Goal: Find contact information

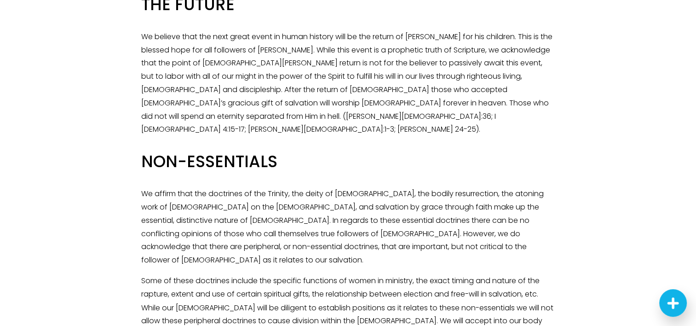
scroll to position [1458, 0]
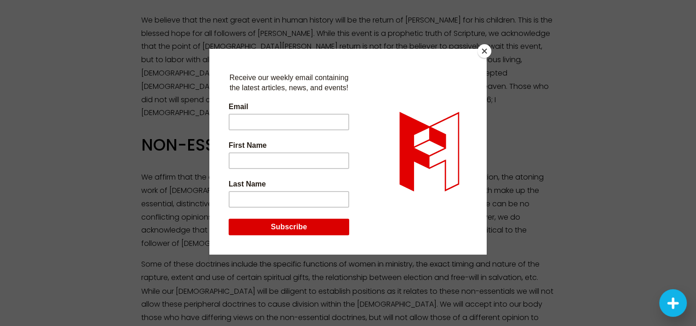
click at [490, 50] on button "Close" at bounding box center [485, 51] width 14 height 14
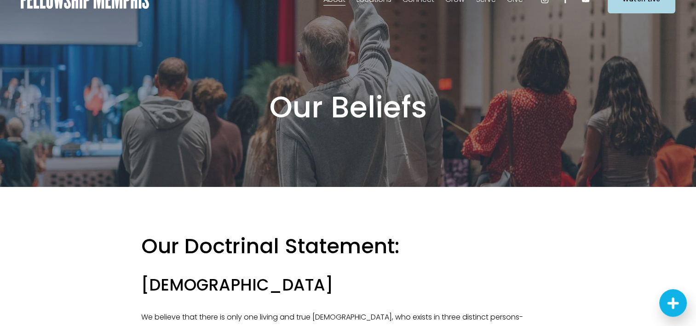
scroll to position [0, 0]
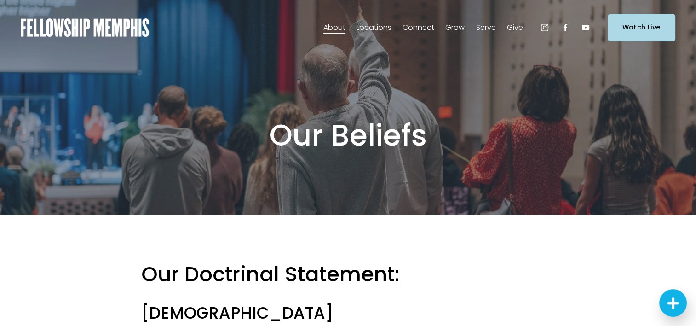
click at [0, 0] on span "Staff" at bounding box center [0, 0] width 0 height 0
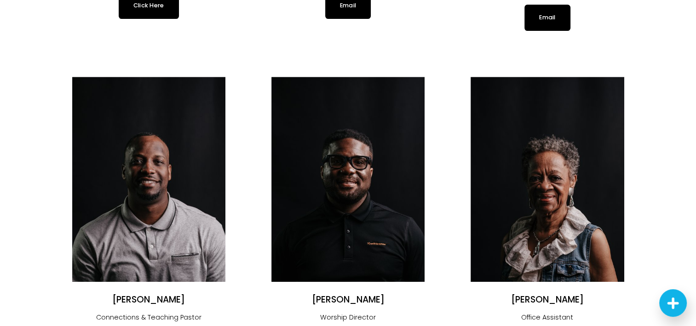
scroll to position [417, 0]
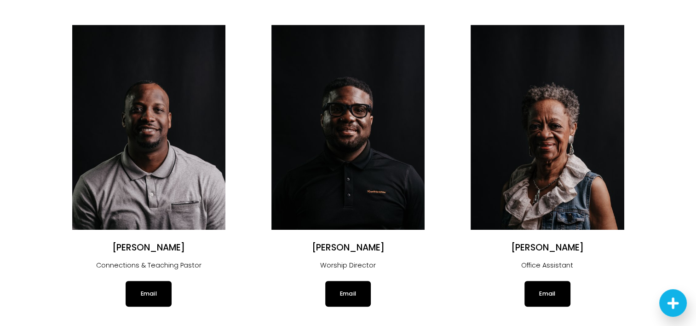
click at [152, 283] on link "Email" at bounding box center [149, 294] width 46 height 26
